Goal: Task Accomplishment & Management: Complete application form

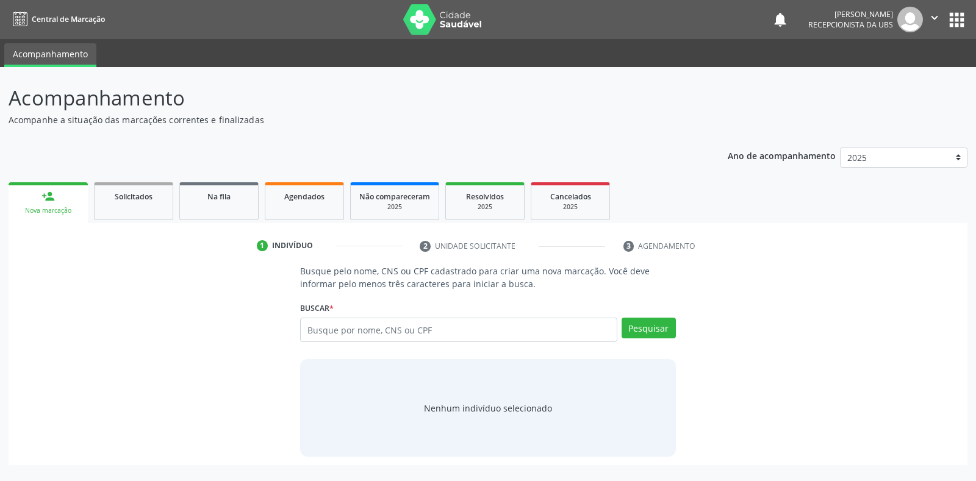
drag, startPoint x: 140, startPoint y: 4, endPoint x: 117, endPoint y: -43, distance: 52.4
drag, startPoint x: 117, startPoint y: -43, endPoint x: 307, endPoint y: 322, distance: 412.0
click at [307, 322] on input "text" at bounding box center [458, 330] width 317 height 24
click at [308, 328] on input "text" at bounding box center [458, 330] width 317 height 24
type input "41836251491"
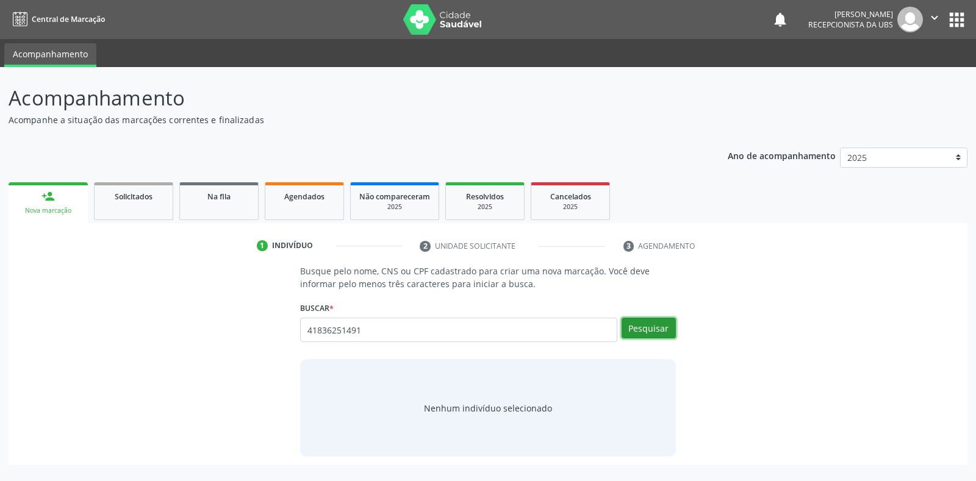
click at [637, 336] on button "Pesquisar" at bounding box center [649, 328] width 54 height 21
type input "41836251491"
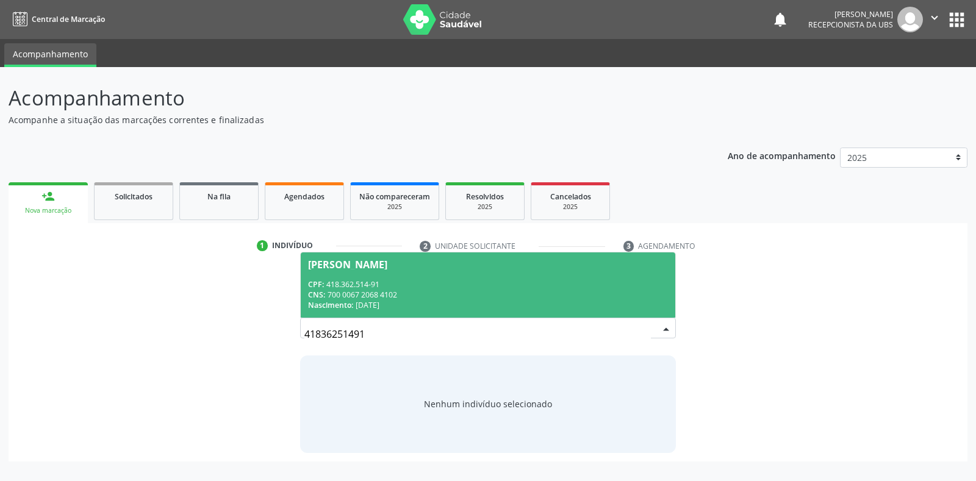
click at [334, 267] on div "[PERSON_NAME]" at bounding box center [347, 265] width 79 height 10
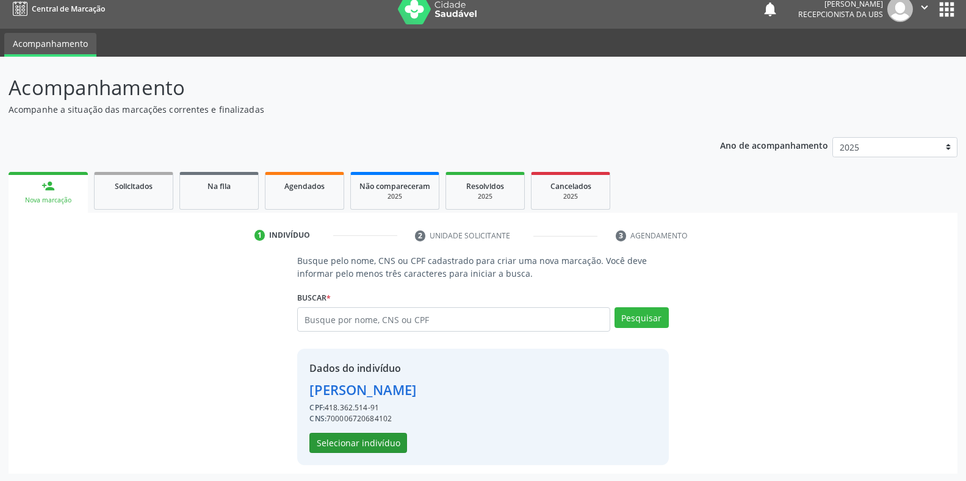
scroll to position [12, 0]
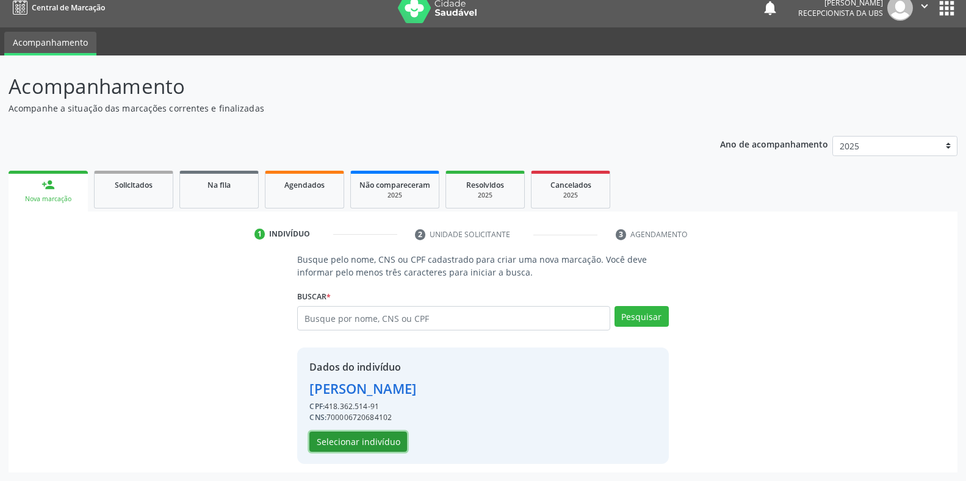
click at [342, 440] on button "Selecionar indivíduo" at bounding box center [358, 442] width 98 height 21
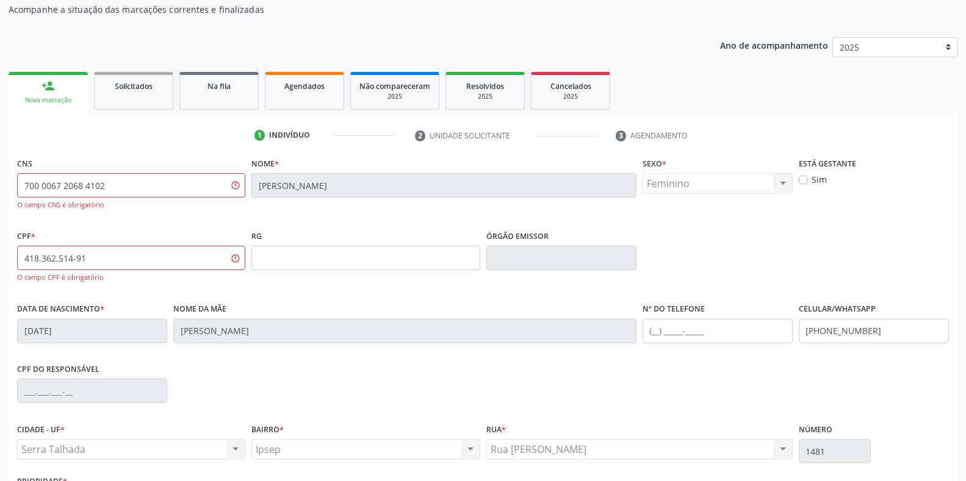
scroll to position [205, 0]
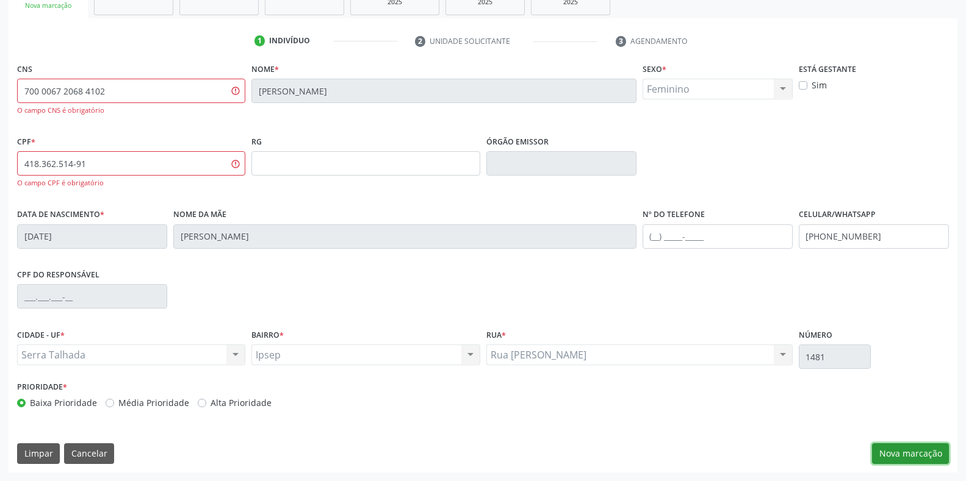
click at [892, 456] on button "Nova marcação" at bounding box center [910, 453] width 77 height 21
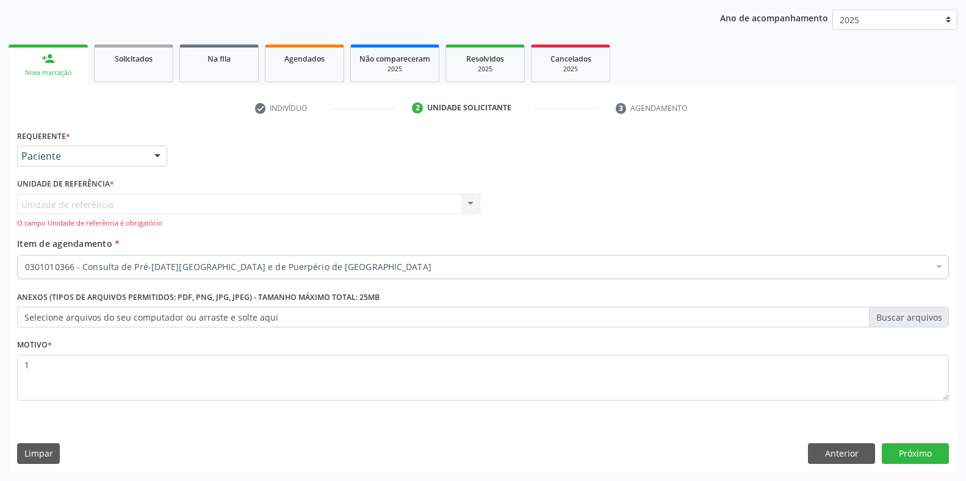
scroll to position [138, 0]
click at [45, 459] on button "Limpar" at bounding box center [38, 453] width 43 height 21
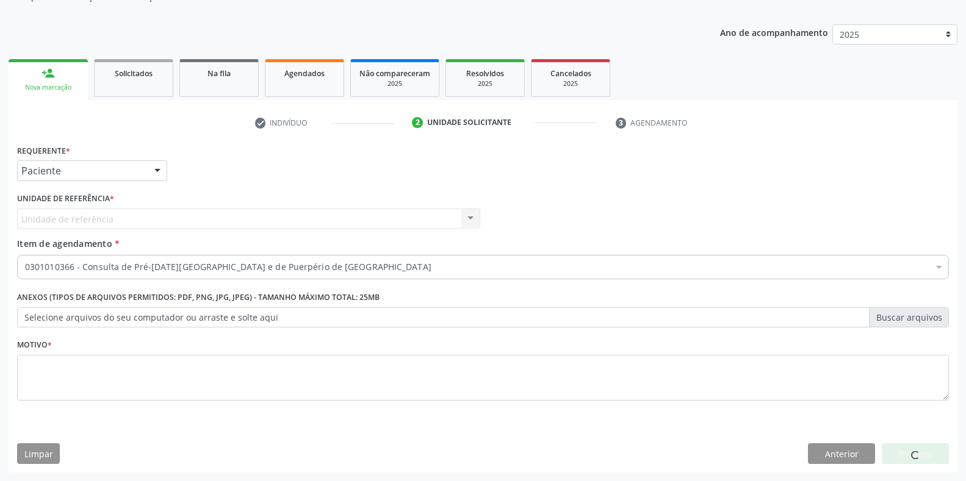
scroll to position [123, 0]
click at [826, 463] on button "Anterior" at bounding box center [841, 453] width 67 height 21
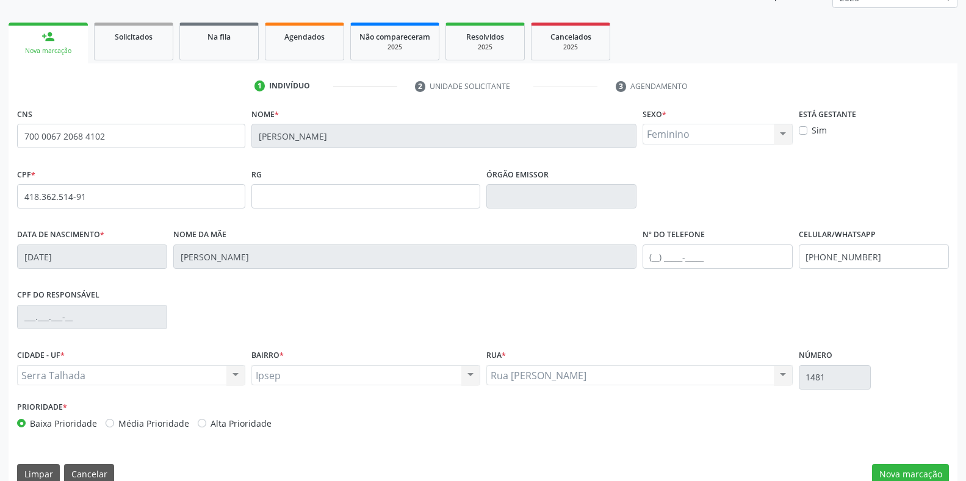
scroll to position [180, 0]
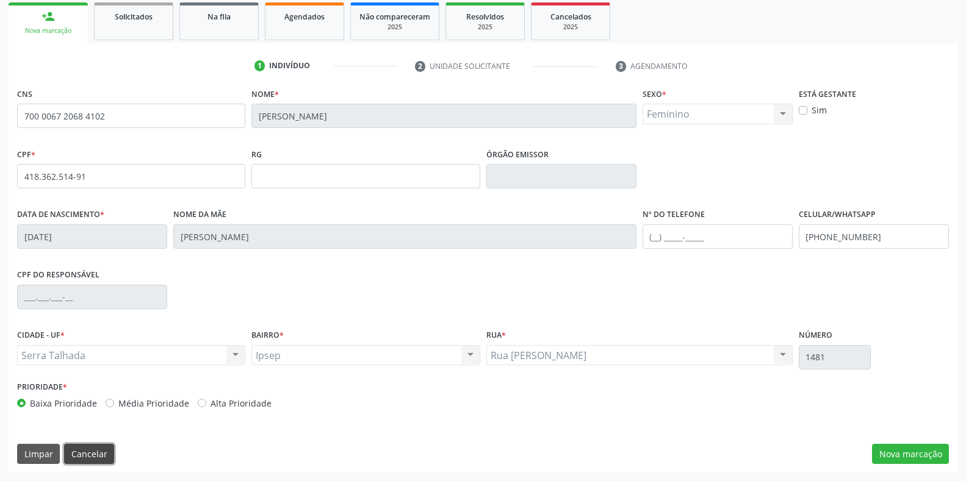
click at [71, 458] on button "Cancelar" at bounding box center [89, 454] width 50 height 21
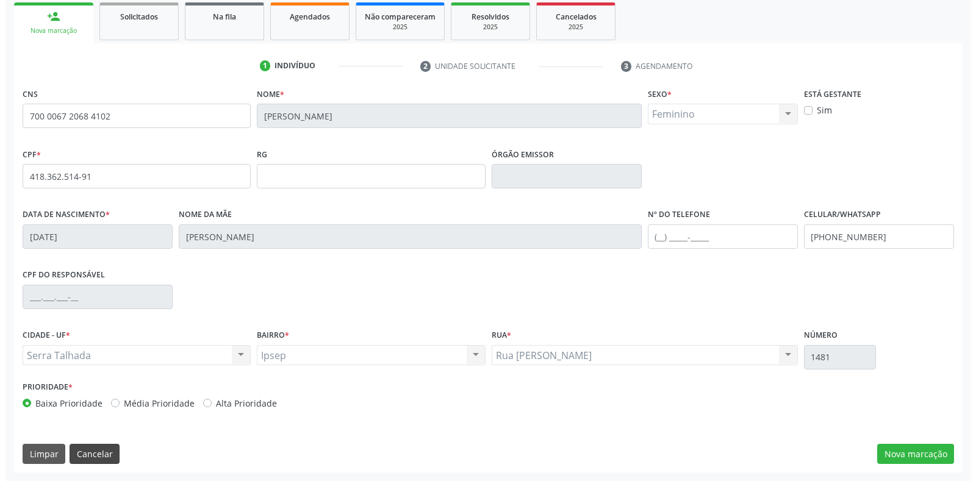
scroll to position [0, 0]
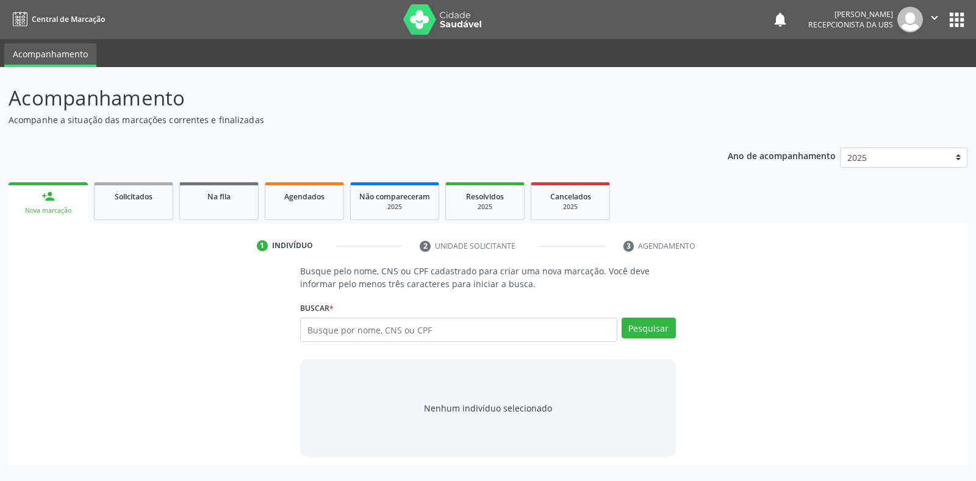
click at [420, 20] on img at bounding box center [442, 19] width 79 height 30
